Goal: Transaction & Acquisition: Book appointment/travel/reservation

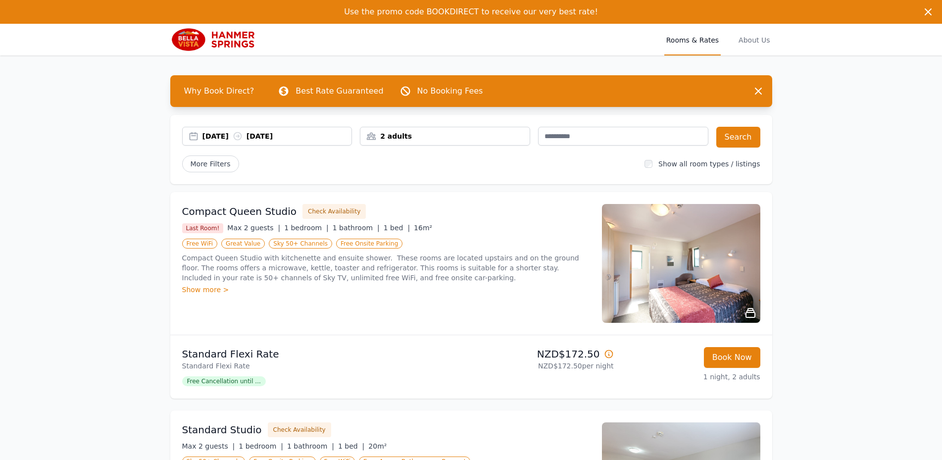
click at [195, 137] on div "[DATE] [DATE]" at bounding box center [267, 136] width 169 height 10
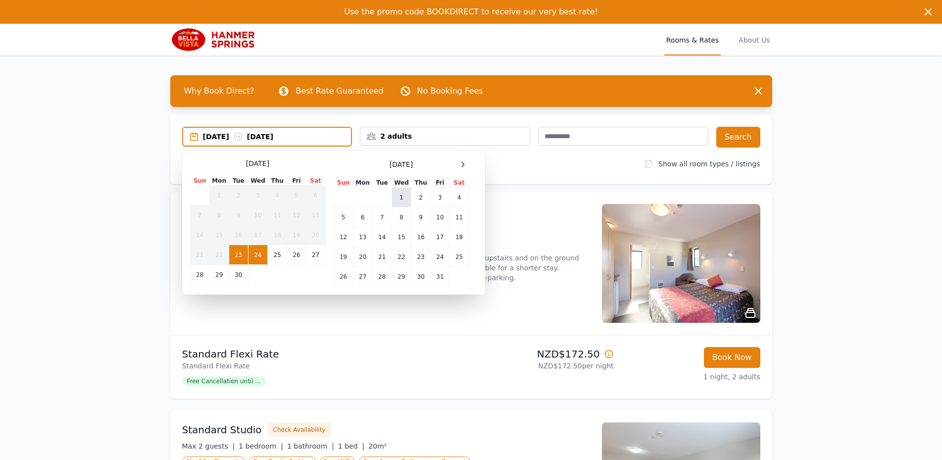
click at [402, 199] on td "1" at bounding box center [401, 198] width 19 height 20
click at [419, 199] on td "2" at bounding box center [421, 198] width 19 height 20
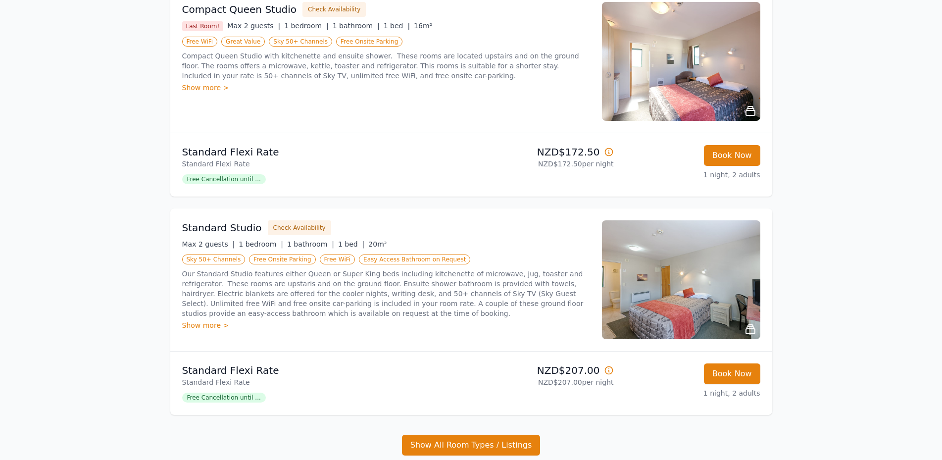
scroll to position [253, 0]
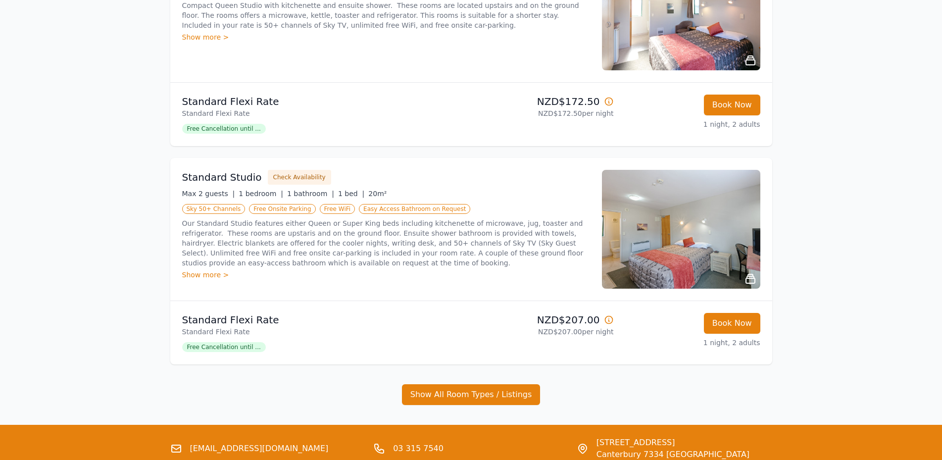
click at [657, 233] on img at bounding box center [681, 229] width 158 height 119
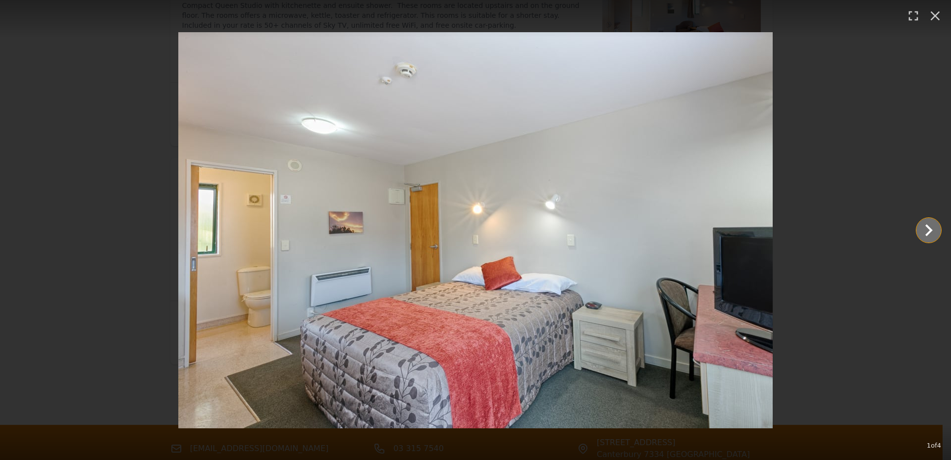
click at [925, 230] on icon "Show slide 2 of 4" at bounding box center [929, 230] width 24 height 24
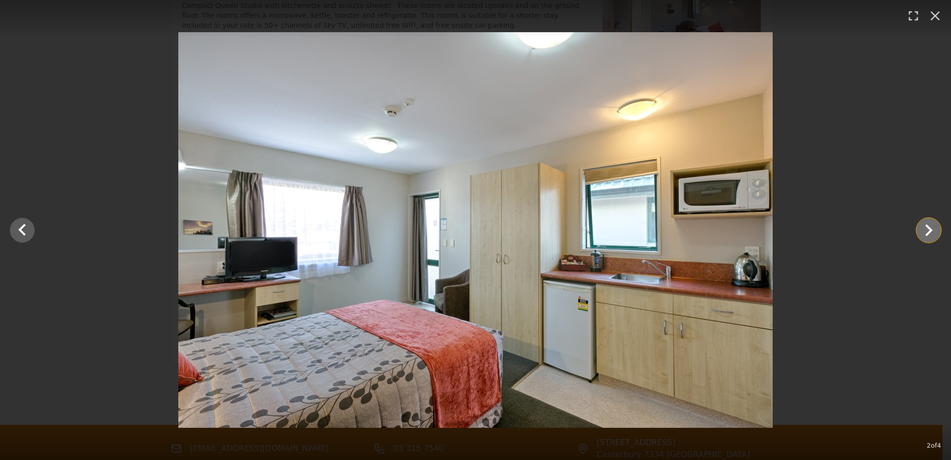
click at [930, 228] on icon "Show slide 3 of 4" at bounding box center [929, 230] width 24 height 24
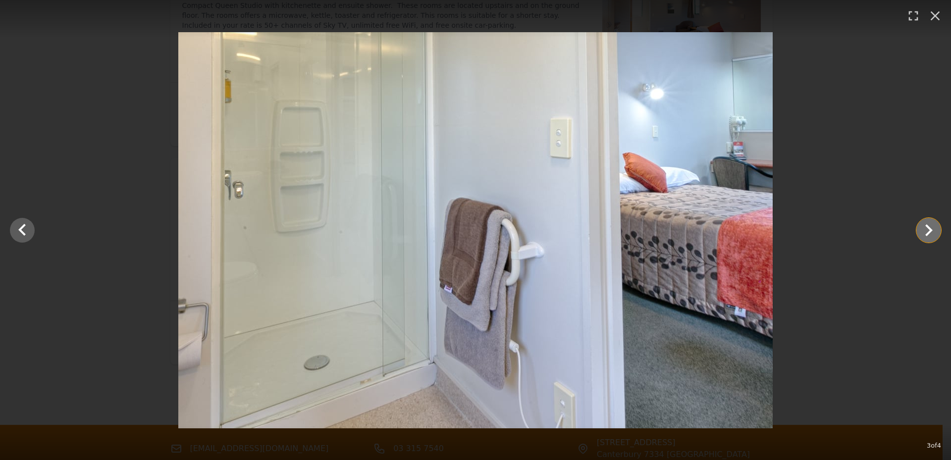
click at [930, 228] on icon "Show slide 4 of 4" at bounding box center [929, 230] width 24 height 24
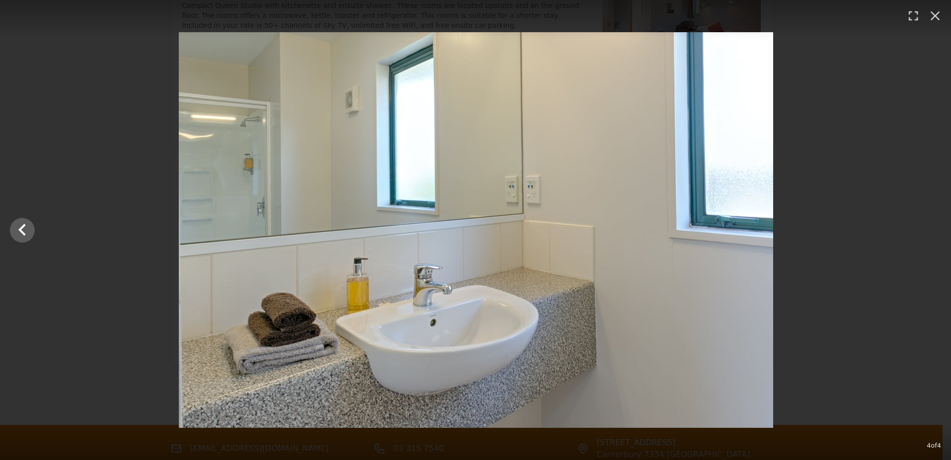
click at [930, 228] on div at bounding box center [475, 230] width 951 height 396
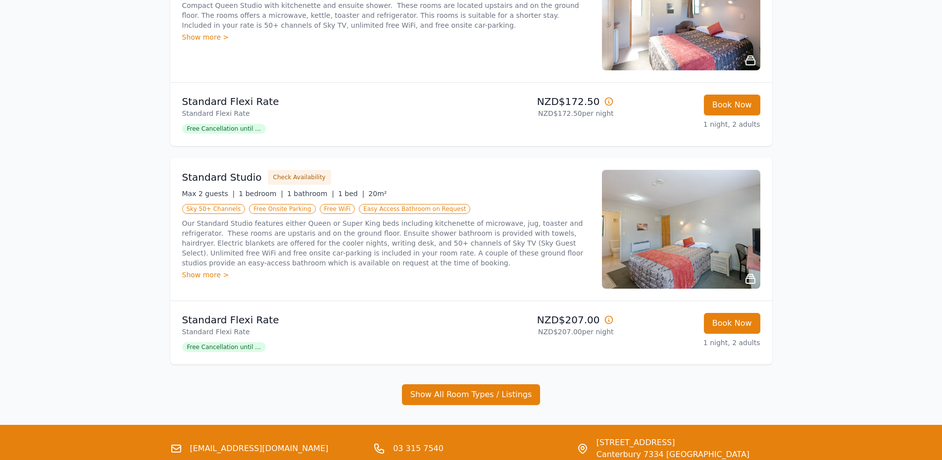
click at [713, 225] on img at bounding box center [681, 229] width 158 height 119
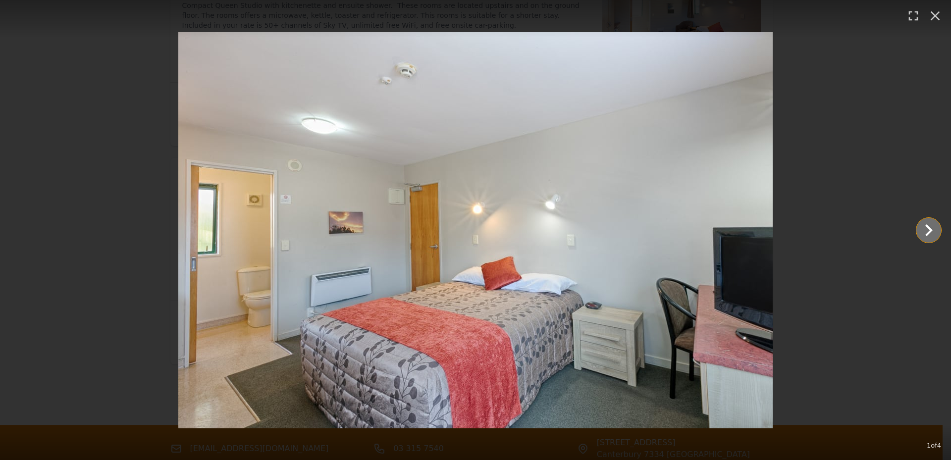
click at [924, 229] on icon "Show slide 2 of 4" at bounding box center [929, 230] width 24 height 24
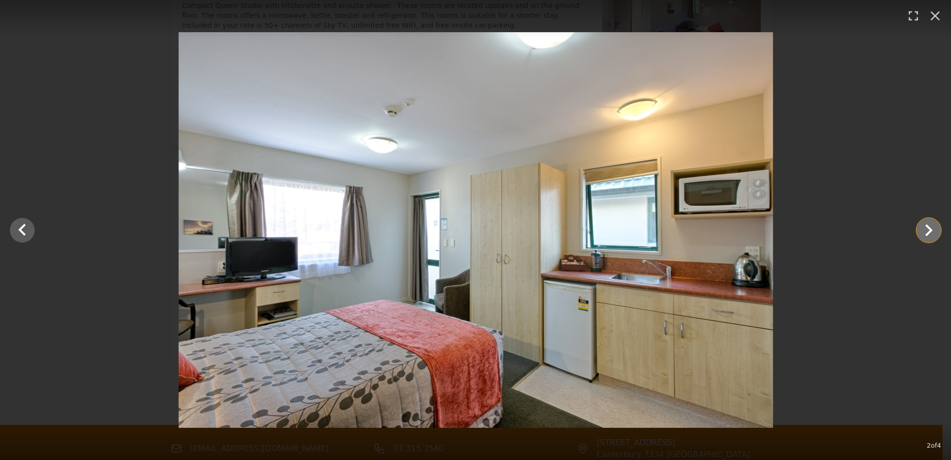
click at [924, 229] on icon "Show slide 3 of 4" at bounding box center [929, 230] width 24 height 24
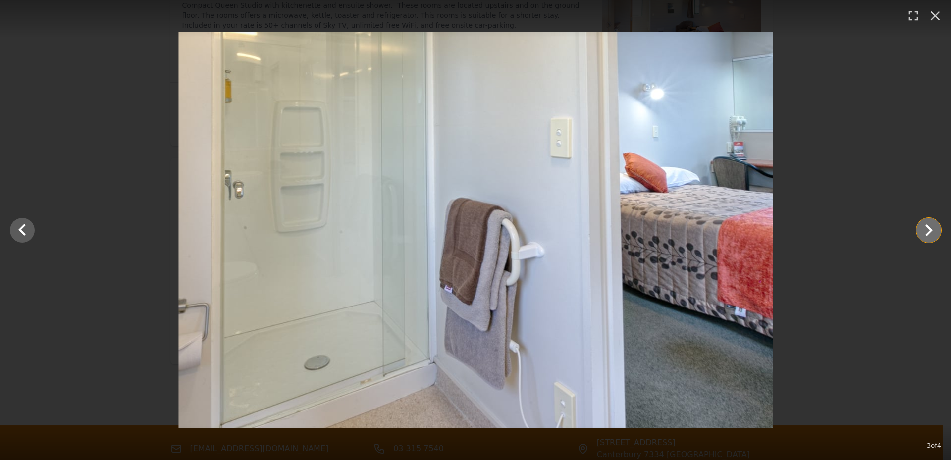
click at [924, 229] on icon "Show slide 4 of 4" at bounding box center [929, 230] width 24 height 24
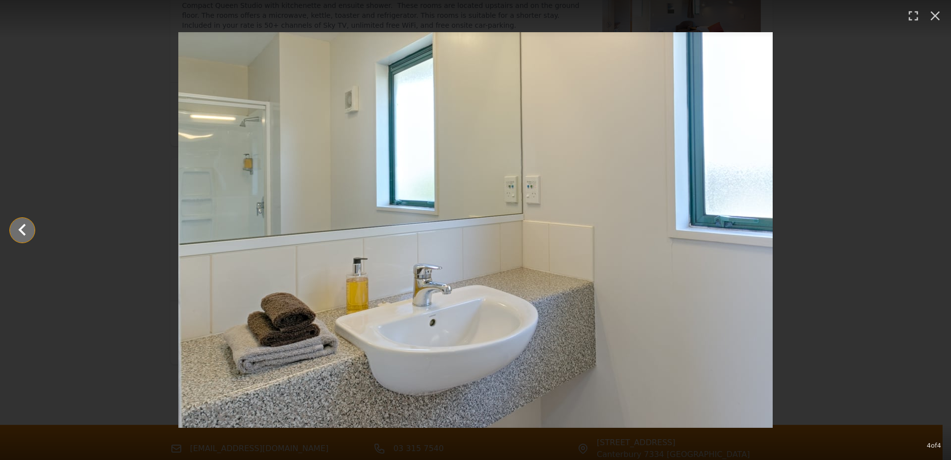
click at [16, 228] on icon "Show slide 3 of 4" at bounding box center [22, 230] width 24 height 24
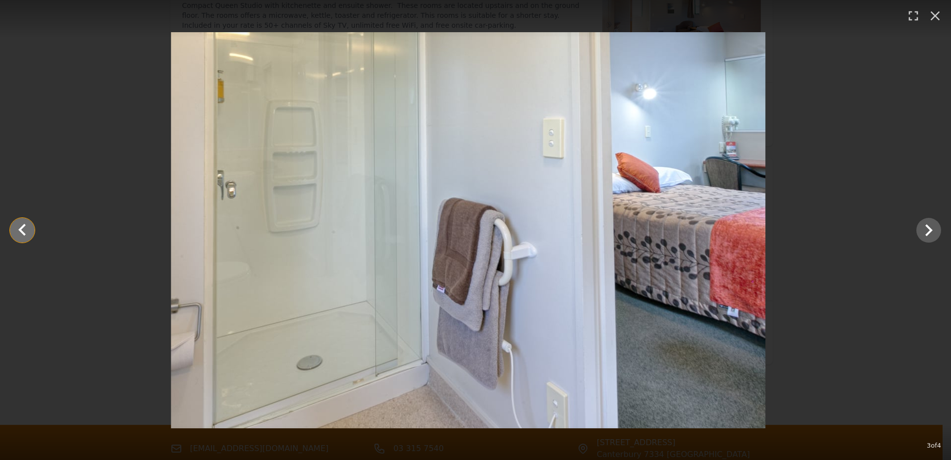
click at [16, 228] on icon "Show slide 2 of 4" at bounding box center [22, 230] width 24 height 24
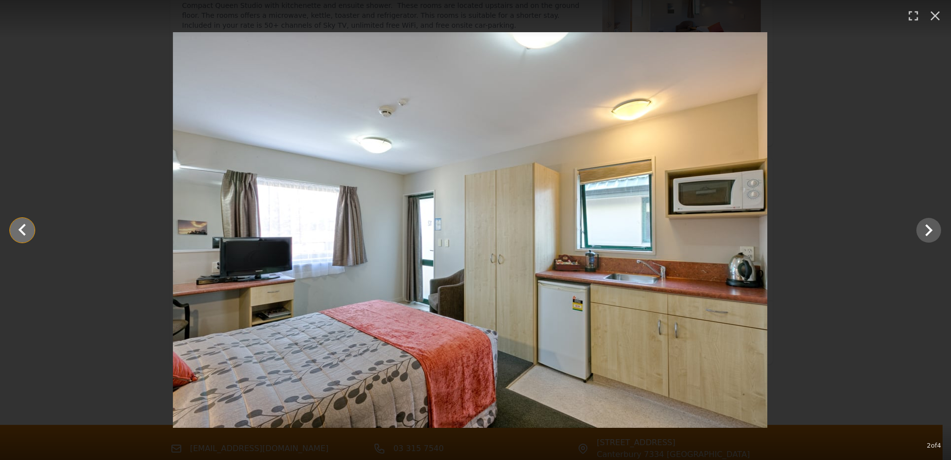
click at [16, 228] on icon "Show slide 1 of 4" at bounding box center [22, 230] width 24 height 24
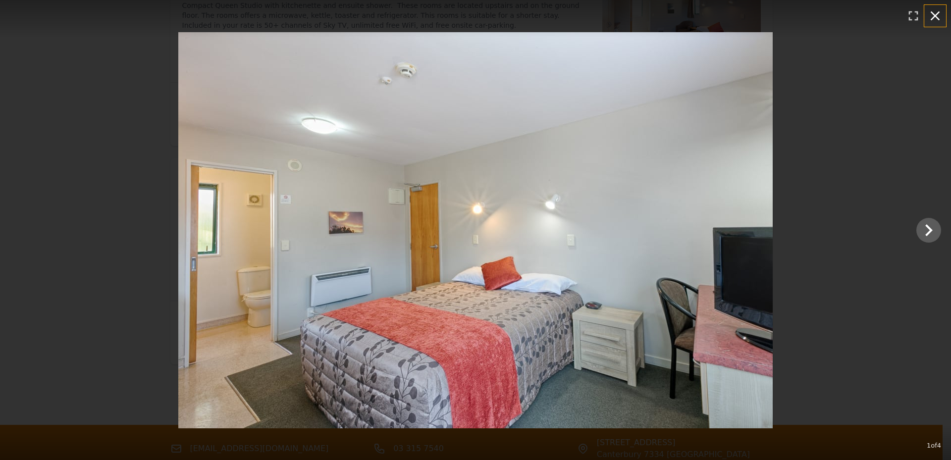
click at [931, 14] on icon "button" at bounding box center [935, 16] width 16 height 16
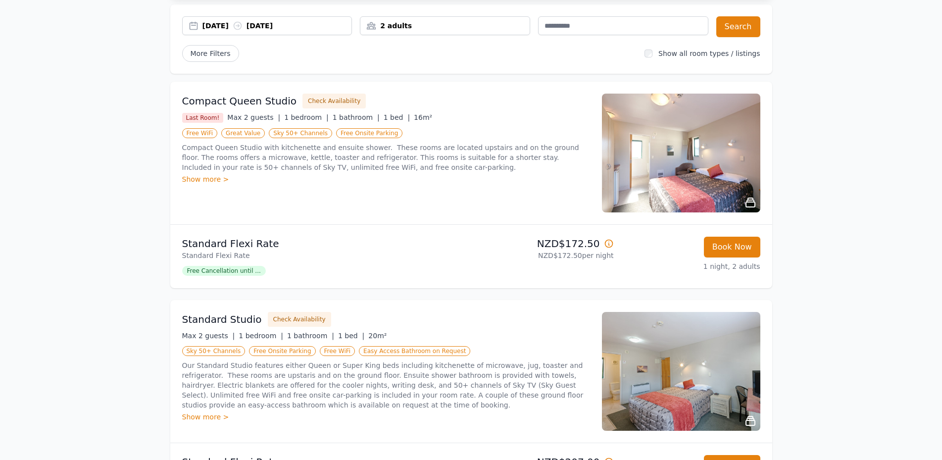
scroll to position [0, 0]
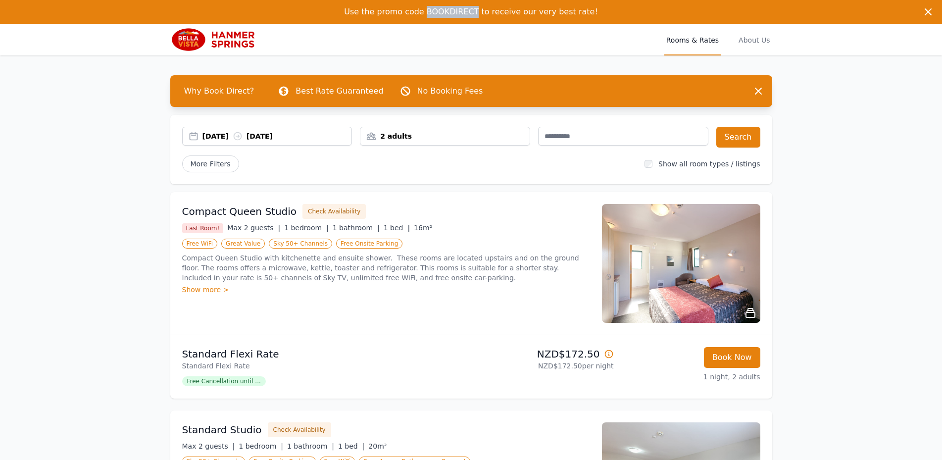
drag, startPoint x: 434, startPoint y: 10, endPoint x: 480, endPoint y: 8, distance: 46.1
click at [480, 8] on span "Use the promo code BOOKDIRECT to receive our very best rate!" at bounding box center [471, 11] width 254 height 9
copy span "BOOKDIRECT"
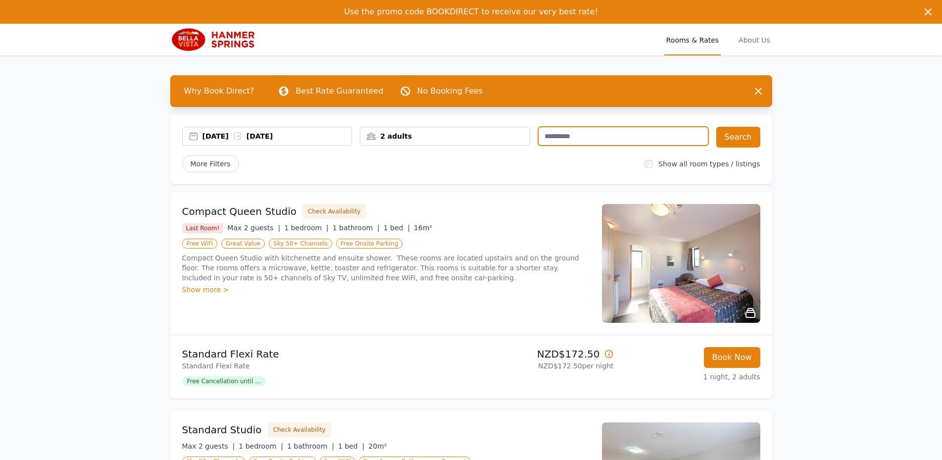
click at [578, 140] on input "text" at bounding box center [623, 136] width 170 height 19
paste input "**********"
type input "**********"
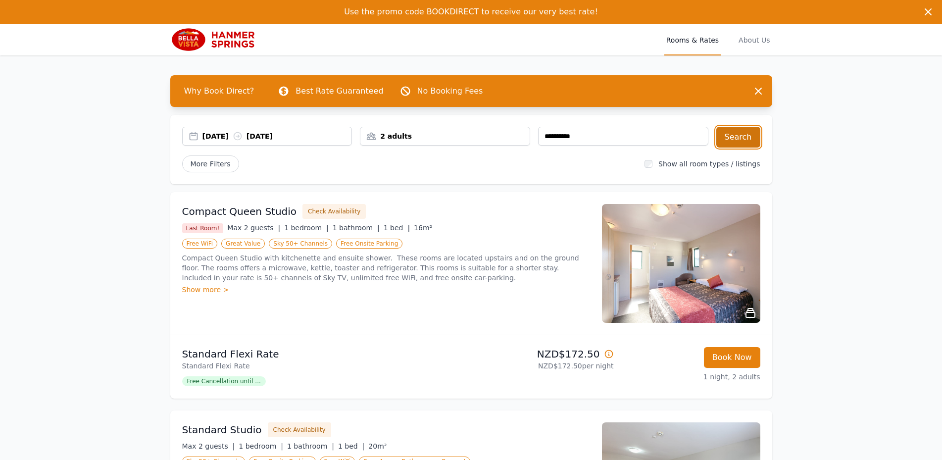
click at [736, 137] on button "Search" at bounding box center [739, 137] width 44 height 21
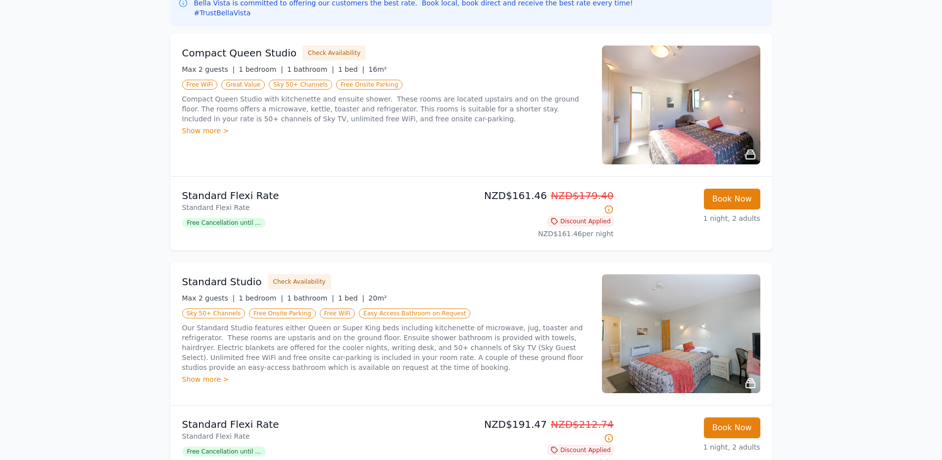
scroll to position [51, 0]
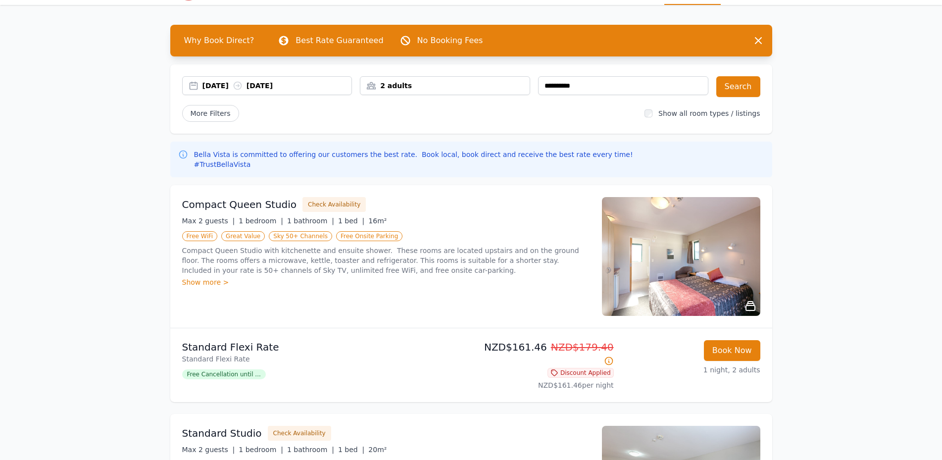
click at [194, 42] on span "Why Book Direct?" at bounding box center [219, 41] width 86 height 20
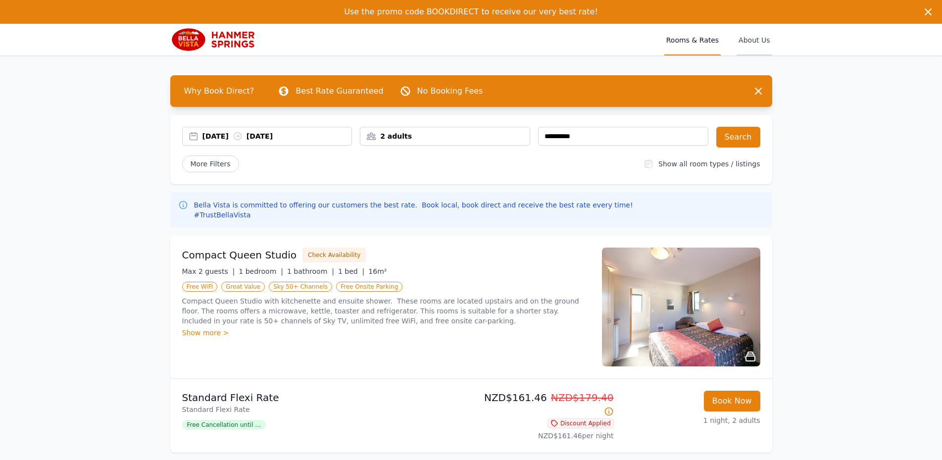
click at [747, 40] on span "About Us" at bounding box center [754, 40] width 35 height 32
